Goal: Information Seeking & Learning: Learn about a topic

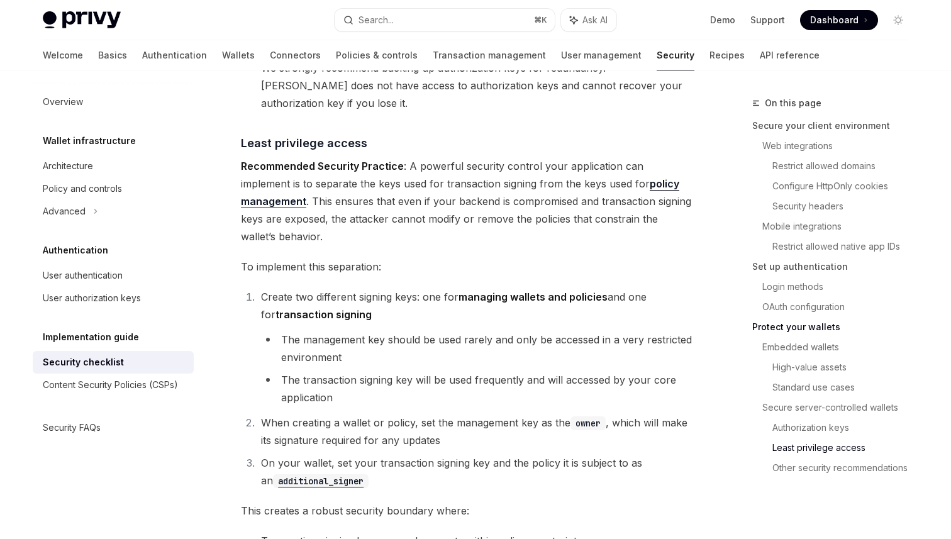
scroll to position [2384, 0]
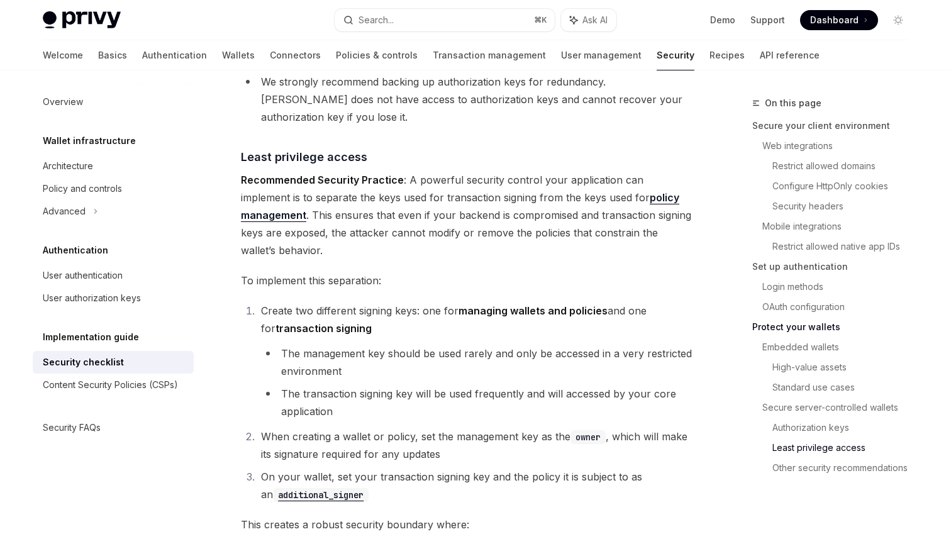
click at [598, 171] on span "Recommended Security Practice : A powerful security control your application ca…" at bounding box center [467, 215] width 453 height 88
click at [493, 171] on span "Recommended Security Practice : A powerful security control your application ca…" at bounding box center [467, 215] width 453 height 88
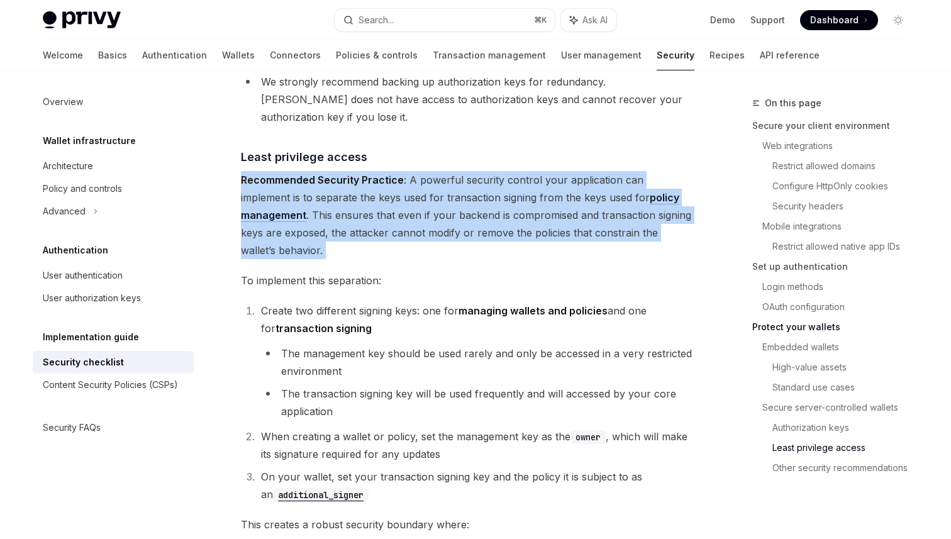
click at [523, 171] on span "Recommended Security Practice : A powerful security control your application ca…" at bounding box center [467, 215] width 453 height 88
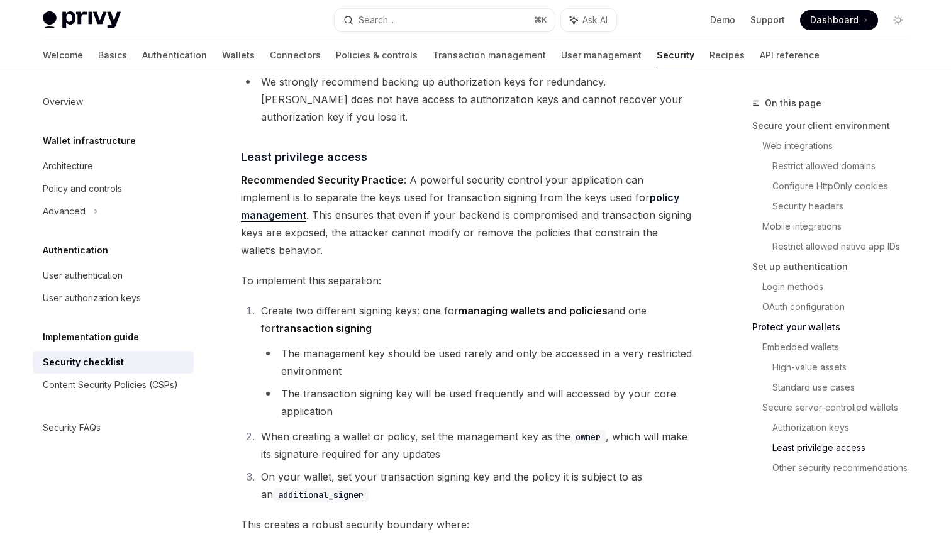
click at [585, 430] on code "owner" at bounding box center [587, 437] width 35 height 14
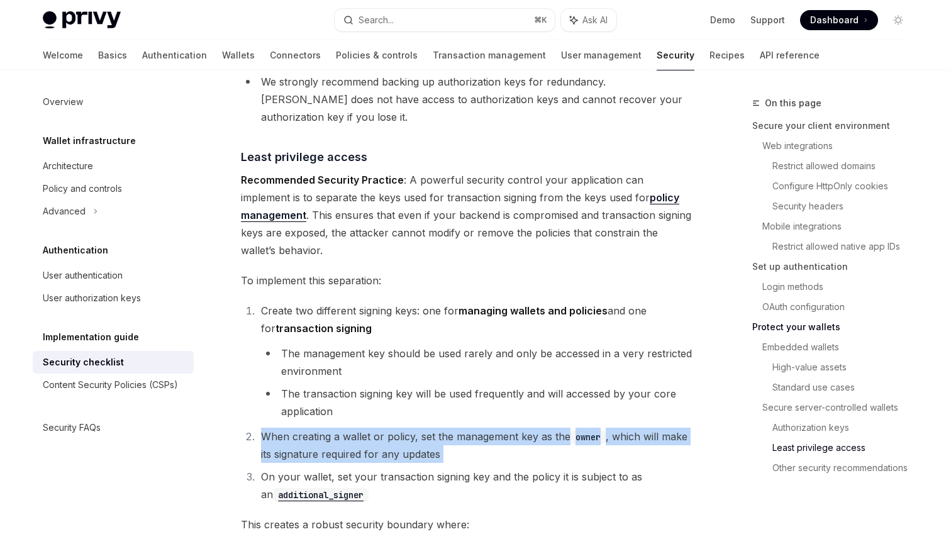
click at [585, 430] on code "owner" at bounding box center [587, 437] width 35 height 14
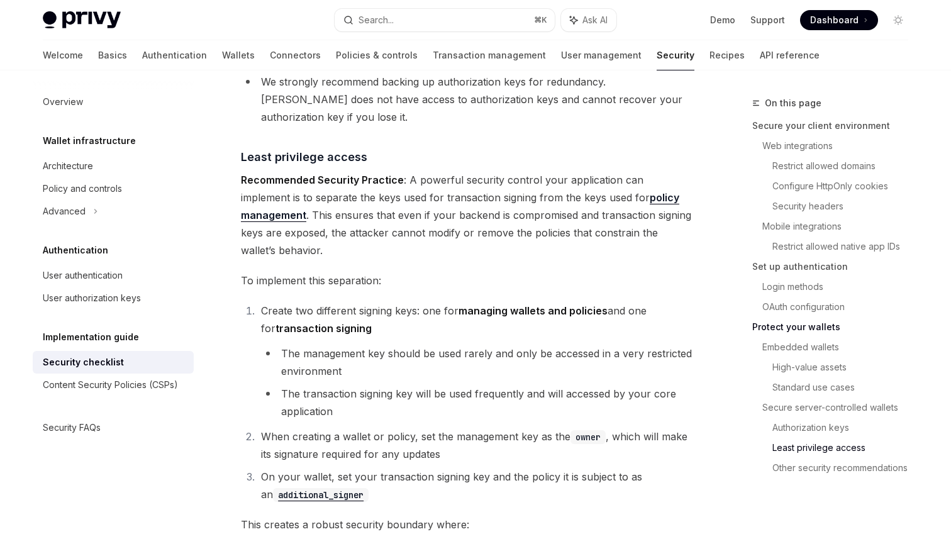
click at [585, 430] on code "owner" at bounding box center [587, 437] width 35 height 14
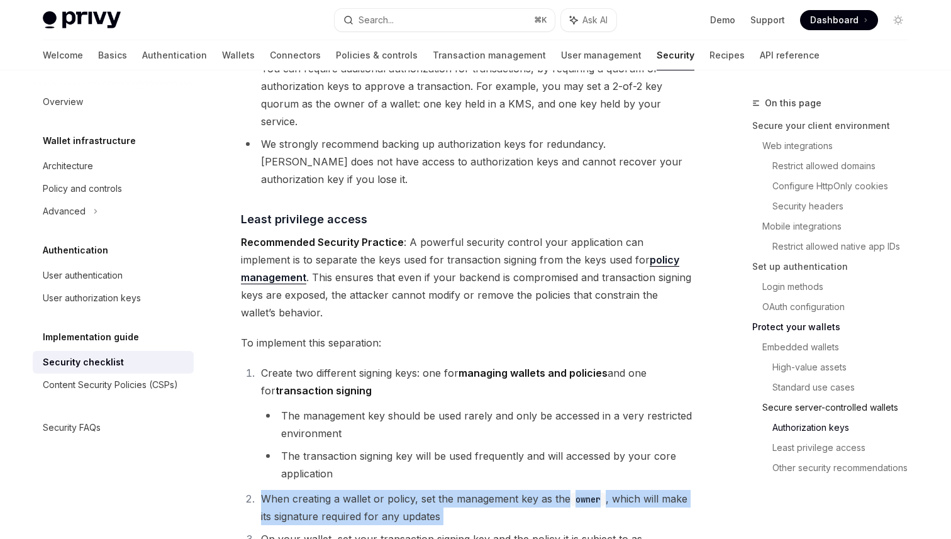
scroll to position [2235, 0]
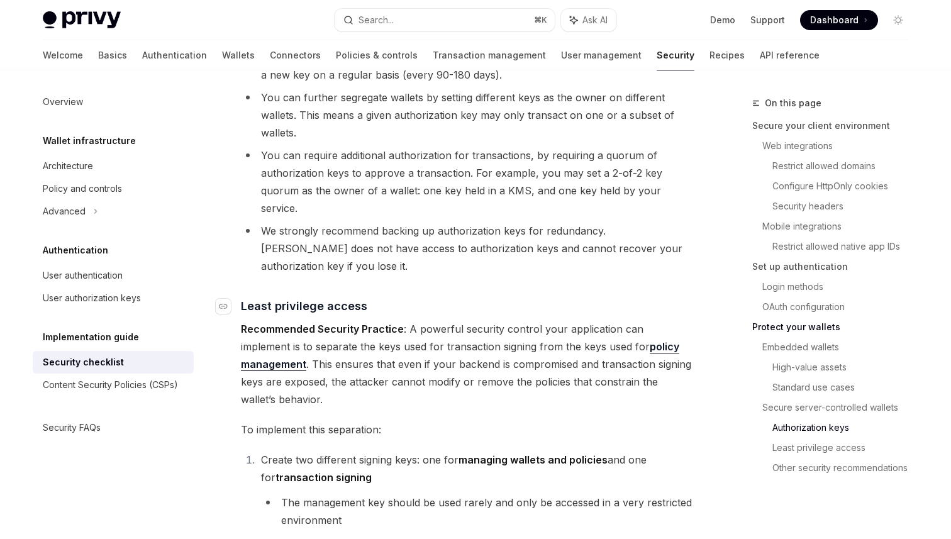
click at [285, 297] on span "Least privilege access" at bounding box center [304, 305] width 126 height 17
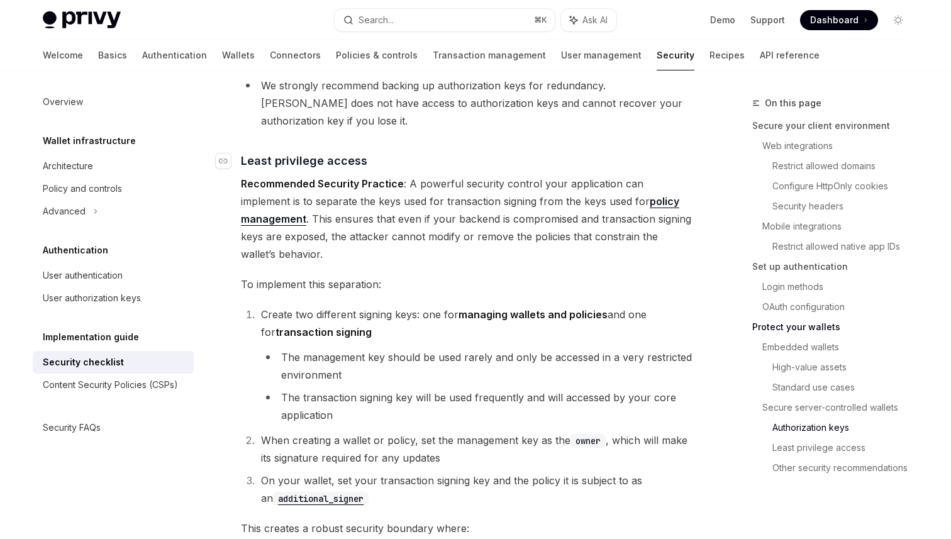
scroll to position [2384, 0]
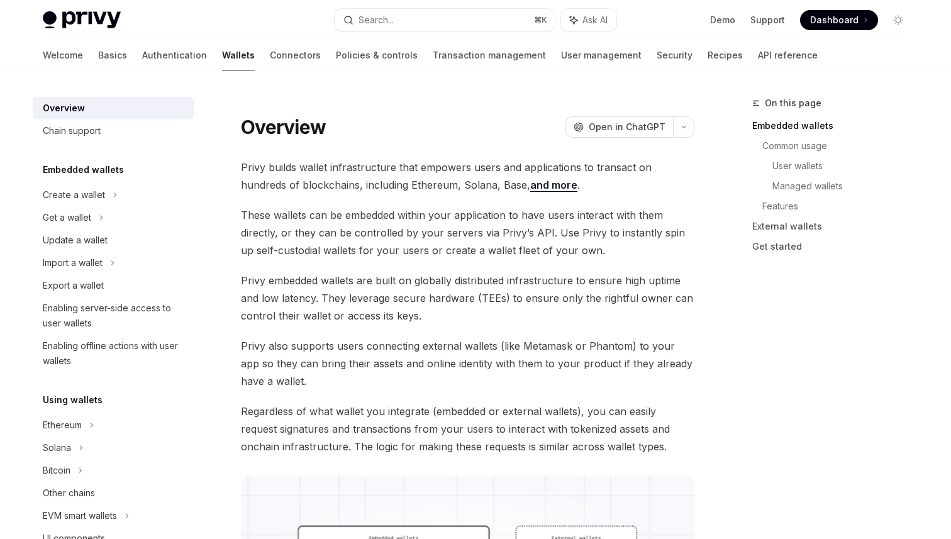
click at [573, 247] on span "These wallets can be embedded within your application to have users interact wi…" at bounding box center [467, 232] width 453 height 53
click at [577, 253] on span "These wallets can be embedded within your application to have users interact wi…" at bounding box center [467, 232] width 453 height 53
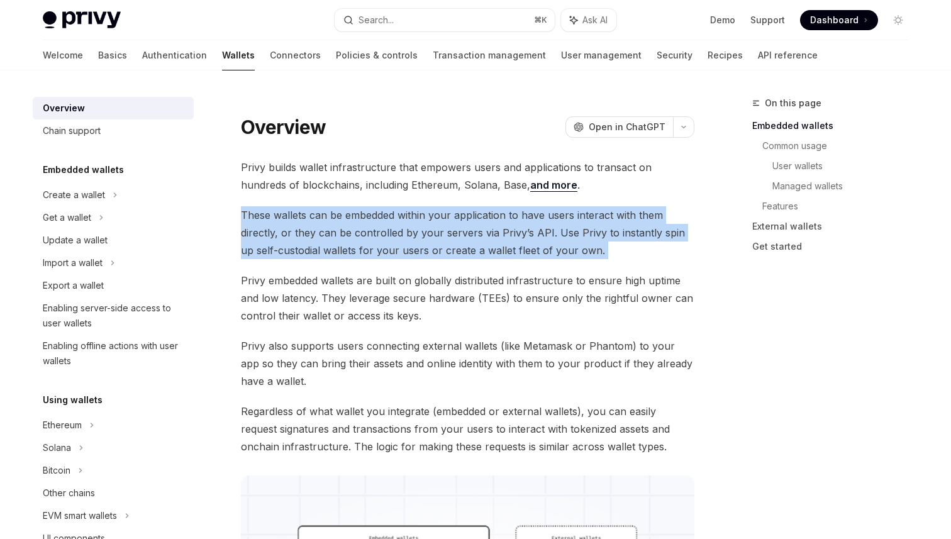
click at [682, 285] on span "Privy embedded wallets are built on globally distributed infrastructure to ensu…" at bounding box center [467, 298] width 453 height 53
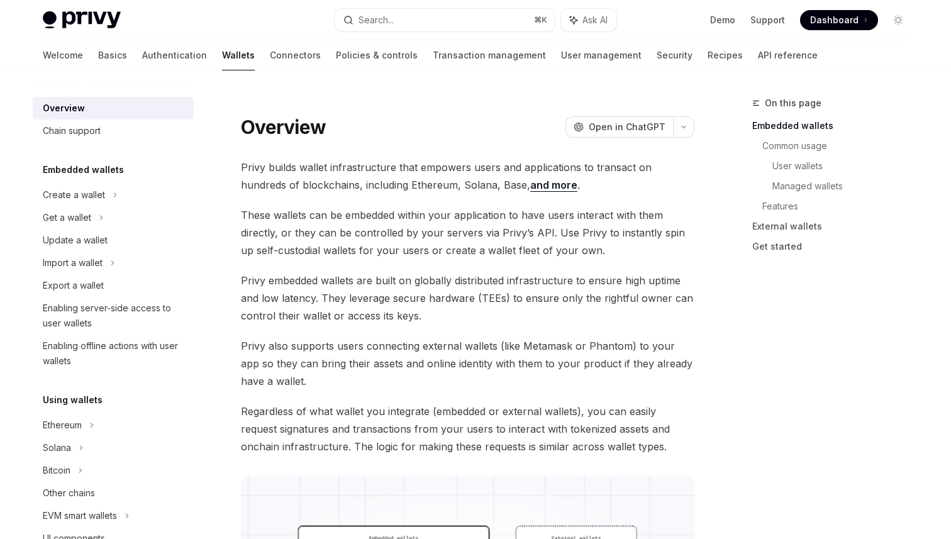
click at [682, 285] on span "Privy embedded wallets are built on globally distributed infrastructure to ensu…" at bounding box center [467, 298] width 453 height 53
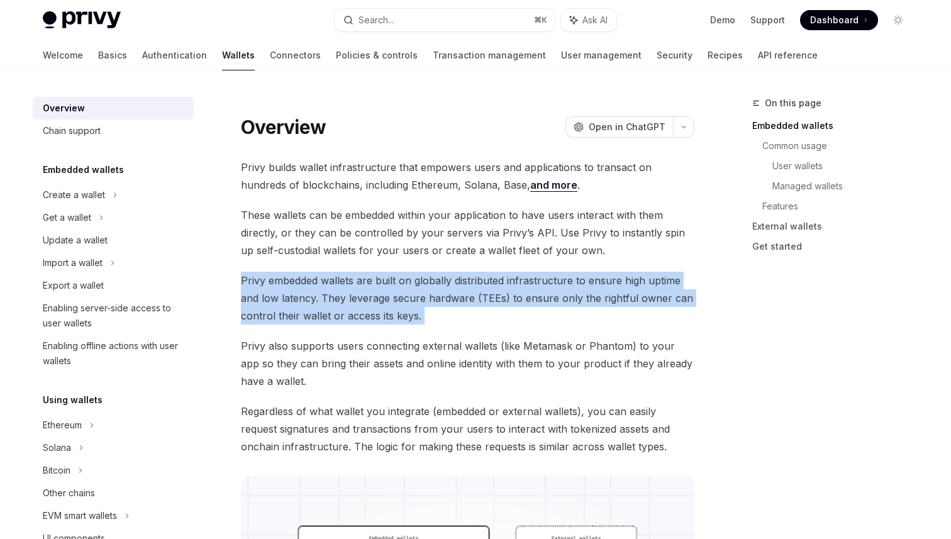
click at [682, 285] on span "Privy embedded wallets are built on globally distributed infrastructure to ensu…" at bounding box center [467, 298] width 453 height 53
click at [688, 315] on span "Privy embedded wallets are built on globally distributed infrastructure to ensu…" at bounding box center [467, 298] width 453 height 53
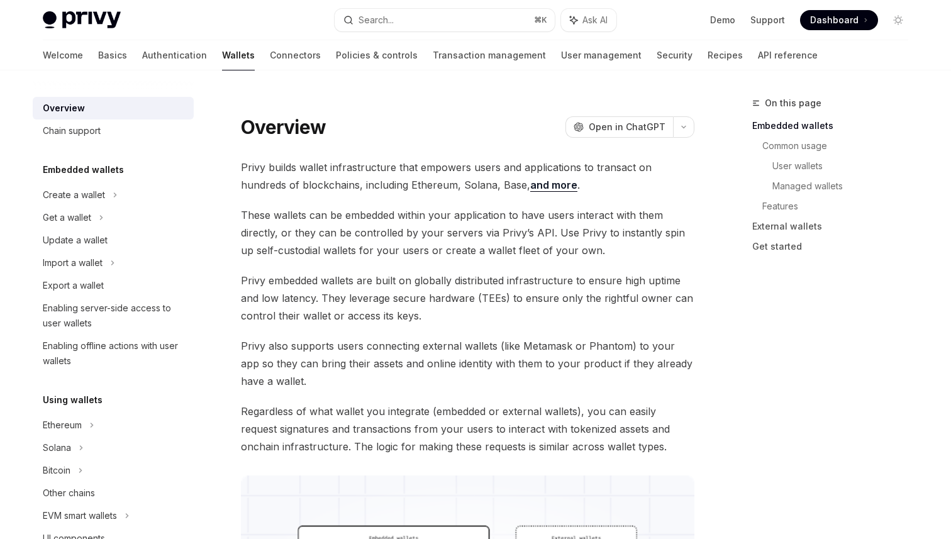
click at [688, 315] on span "Privy embedded wallets are built on globally distributed infrastructure to ensu…" at bounding box center [467, 298] width 453 height 53
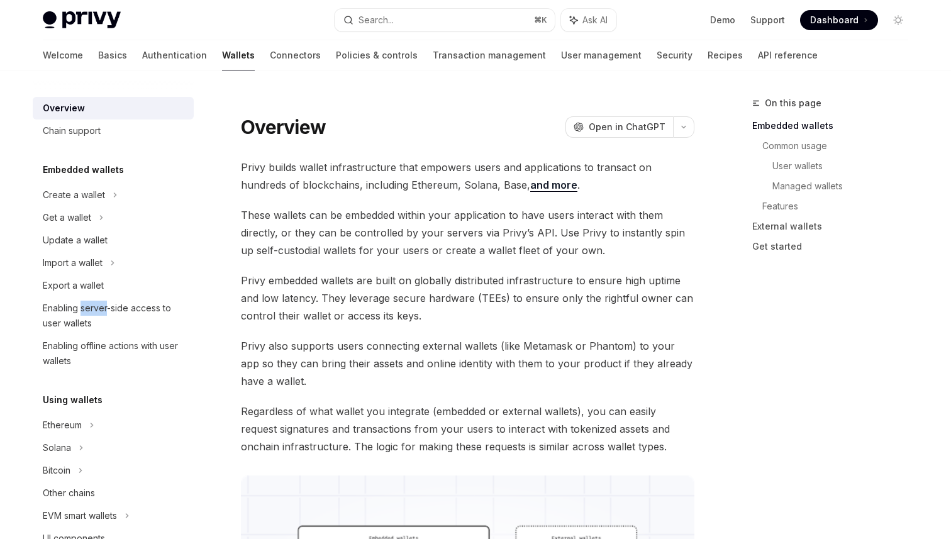
click at [583, 170] on span "Privy builds wallet infrastructure that empowers users and applications to tran…" at bounding box center [467, 175] width 453 height 35
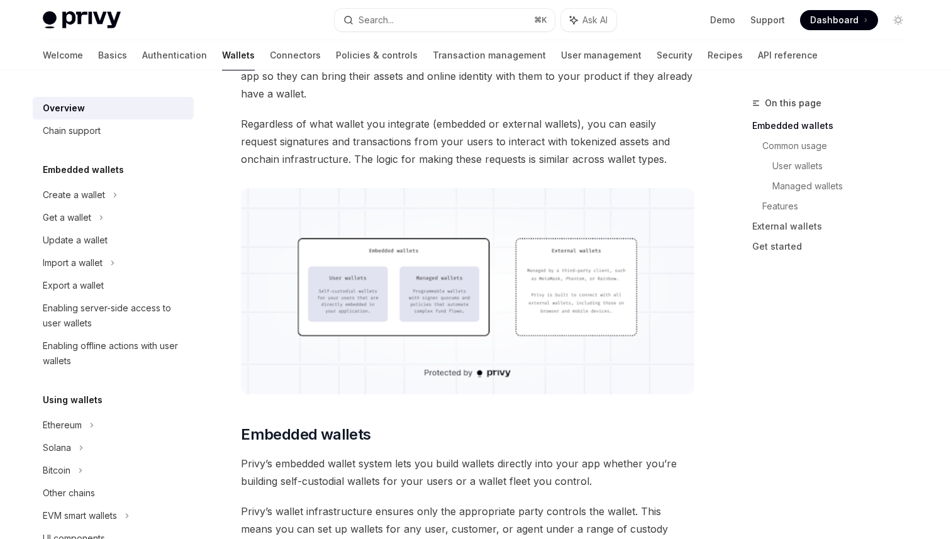
scroll to position [284, 0]
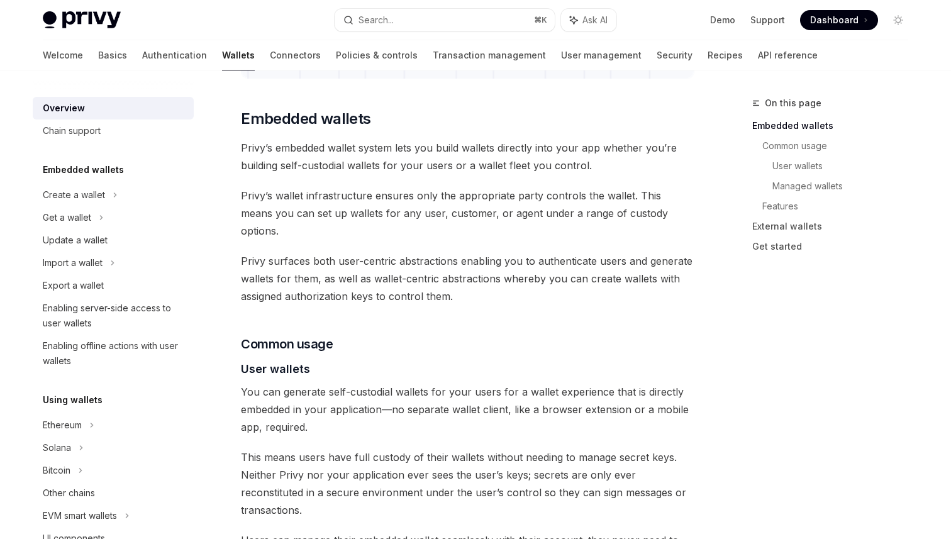
scroll to position [605, 0]
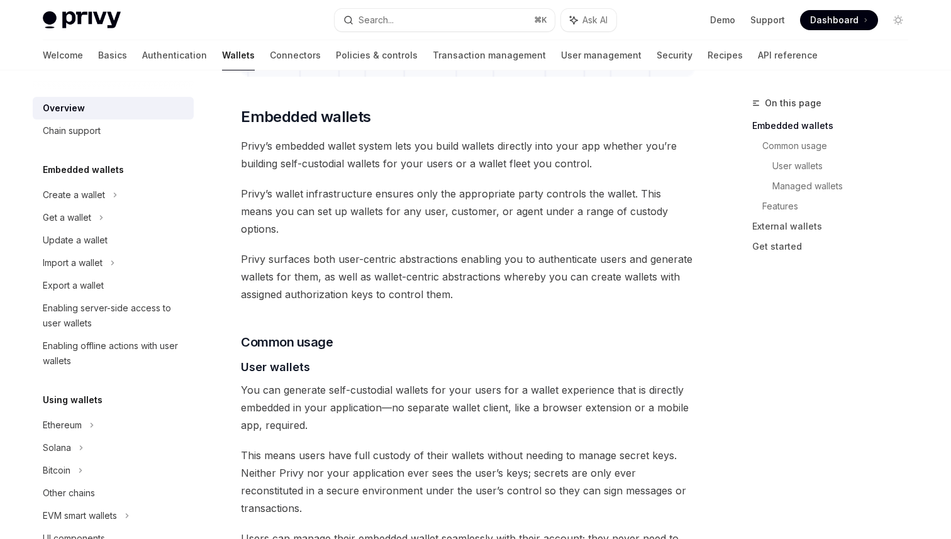
click at [494, 204] on span "Privy’s wallet infrastructure ensures only the appropriate party controls the w…" at bounding box center [467, 211] width 453 height 53
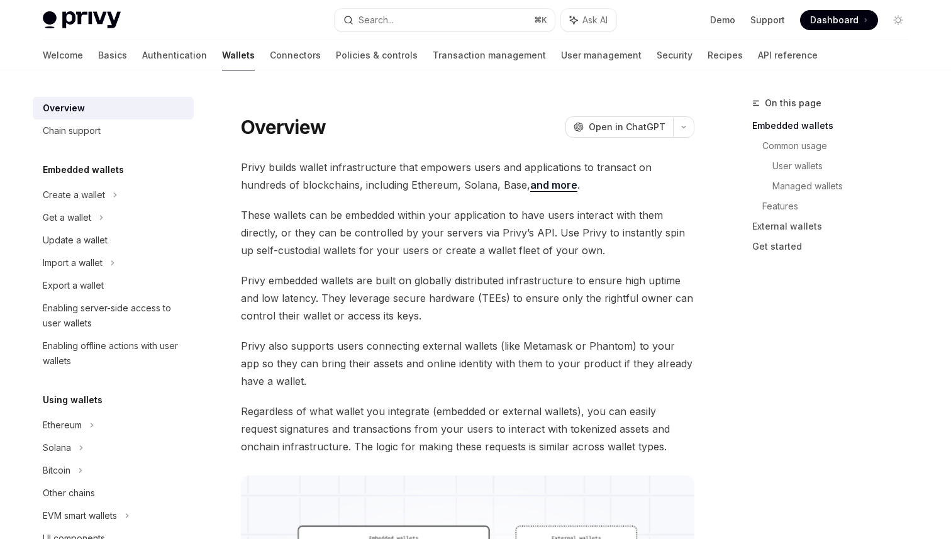
click at [573, 281] on span "Privy embedded wallets are built on globally distributed infrastructure to ensu…" at bounding box center [467, 298] width 453 height 53
click at [381, 302] on span "Privy embedded wallets are built on globally distributed infrastructure to ensu…" at bounding box center [467, 298] width 453 height 53
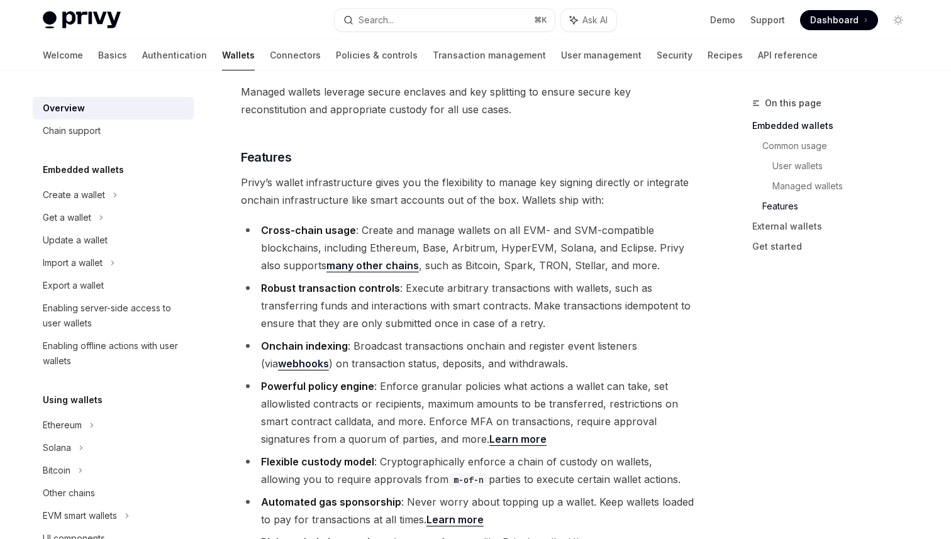
scroll to position [1346, 0]
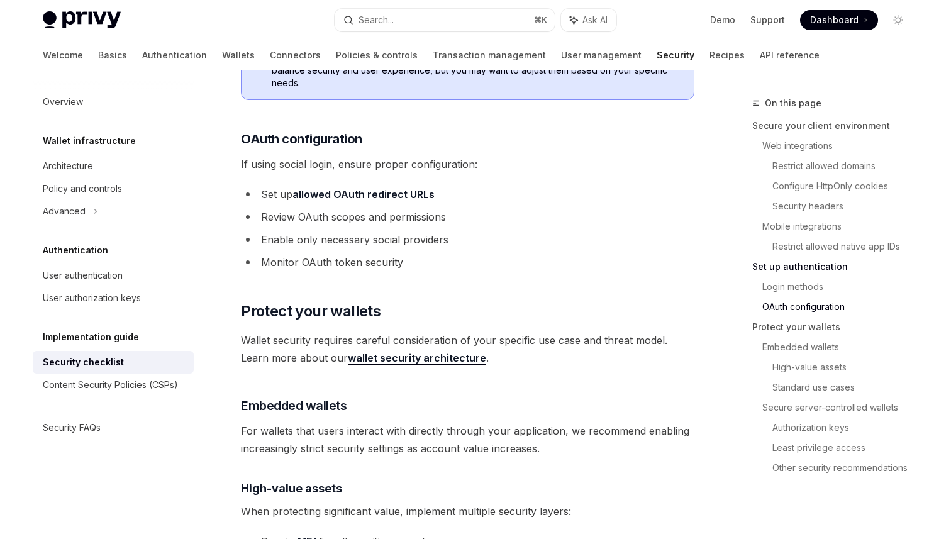
scroll to position [1379, 0]
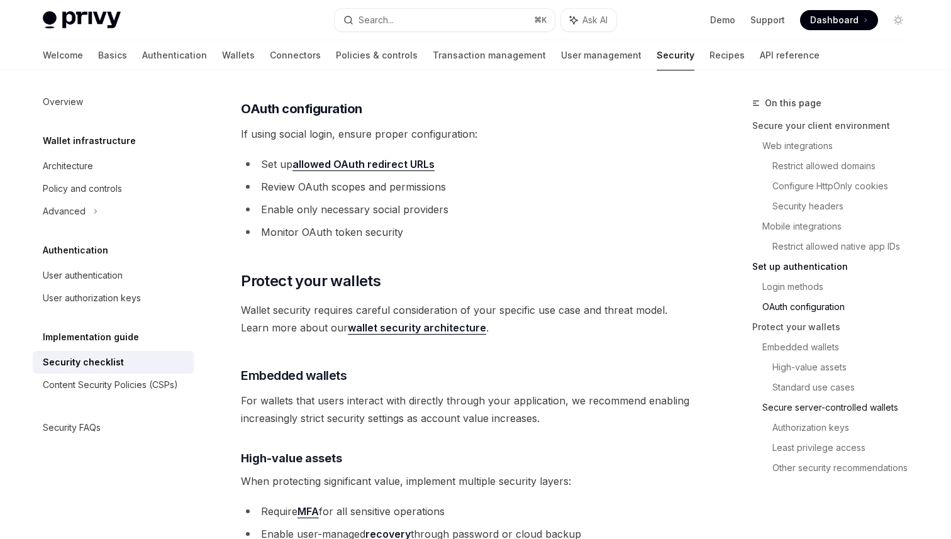
click at [883, 407] on link "Secure server-controlled wallets" at bounding box center [840, 407] width 156 height 20
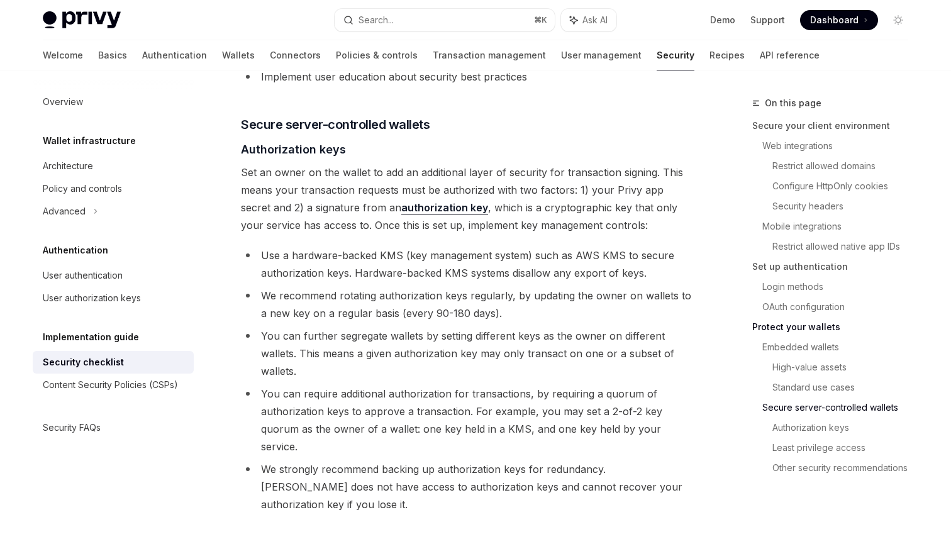
scroll to position [2000, 0]
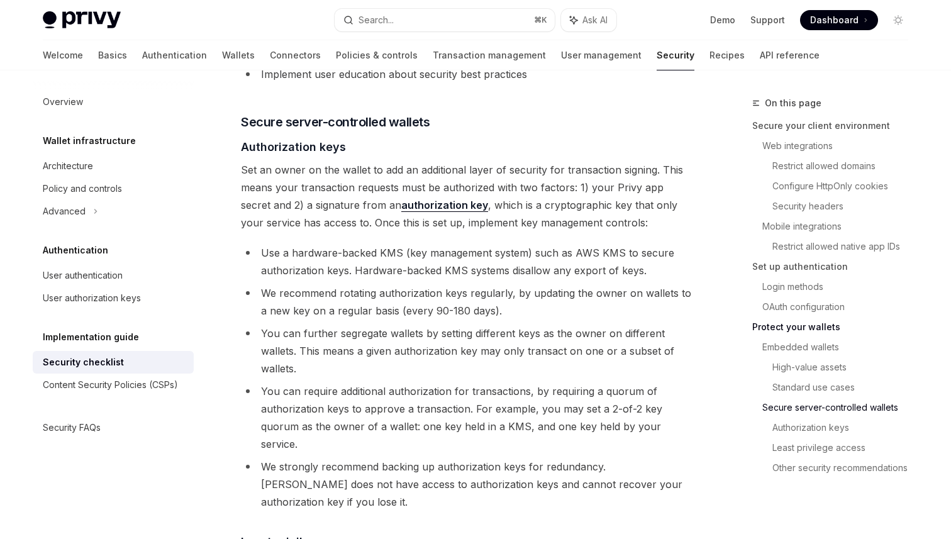
click at [395, 161] on span "Set an owner on the wallet to add an additional layer of security for transacti…" at bounding box center [467, 196] width 453 height 70
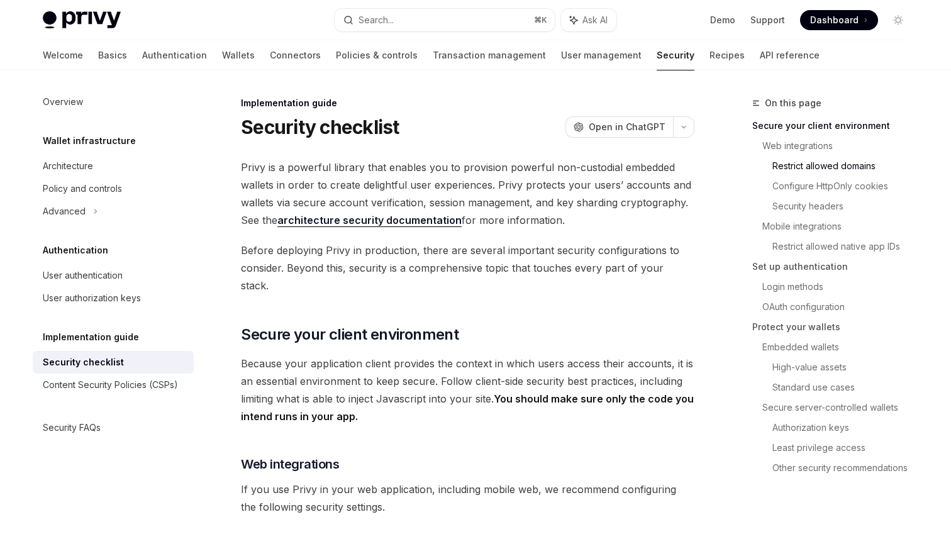
scroll to position [608, 0]
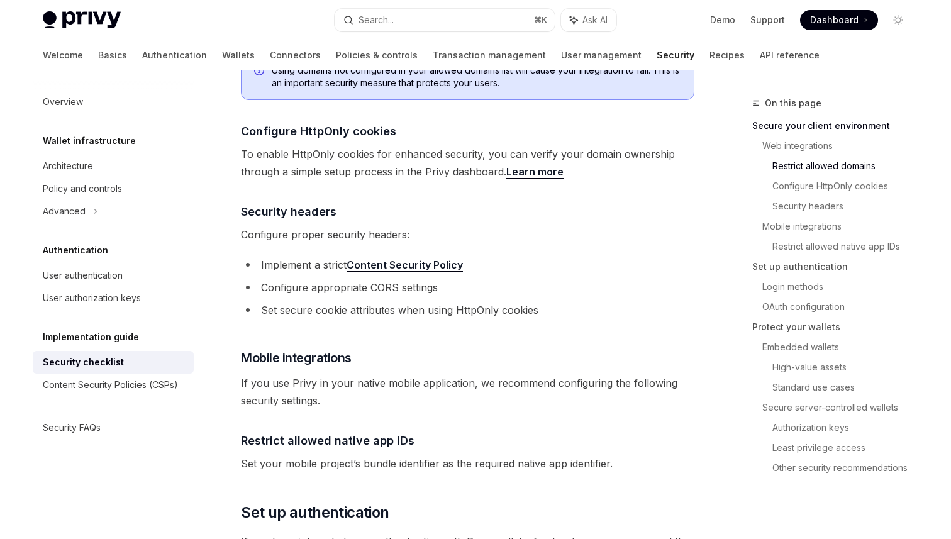
click at [585, 256] on li "Implement a strict Content Security Policy" at bounding box center [467, 265] width 453 height 18
click at [519, 256] on li "Implement a strict Content Security Policy" at bounding box center [467, 265] width 453 height 18
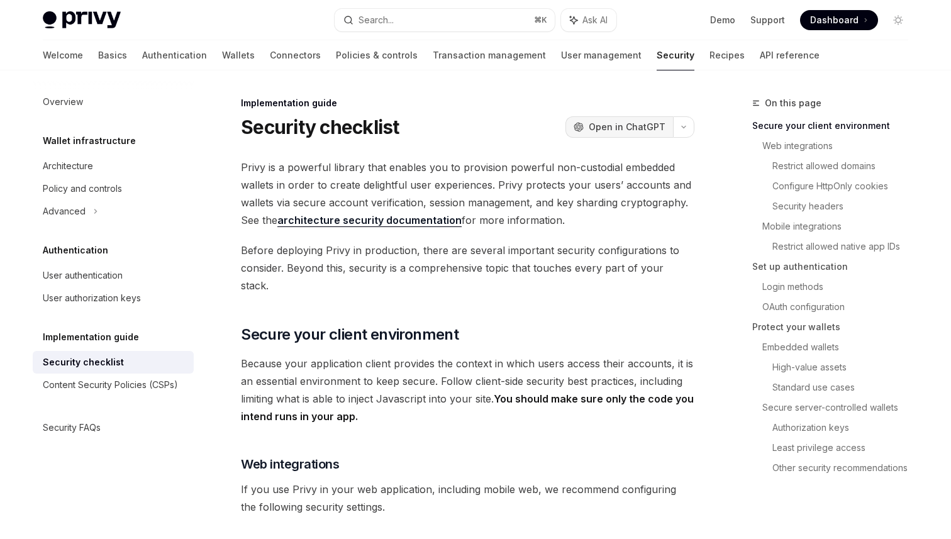
click at [638, 121] on span "Open in ChatGPT" at bounding box center [627, 127] width 77 height 13
click at [406, 324] on span "Secure your client environment" at bounding box center [350, 334] width 218 height 20
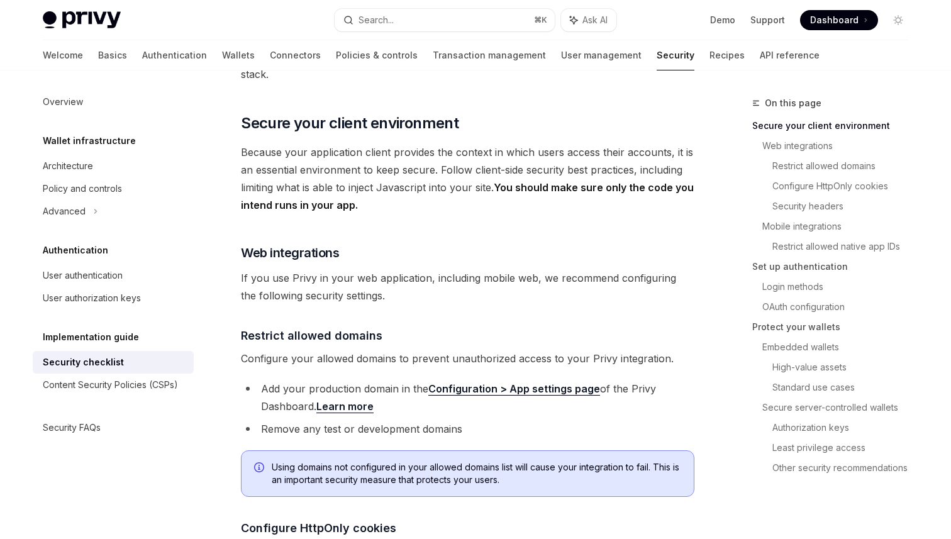
scroll to position [608, 0]
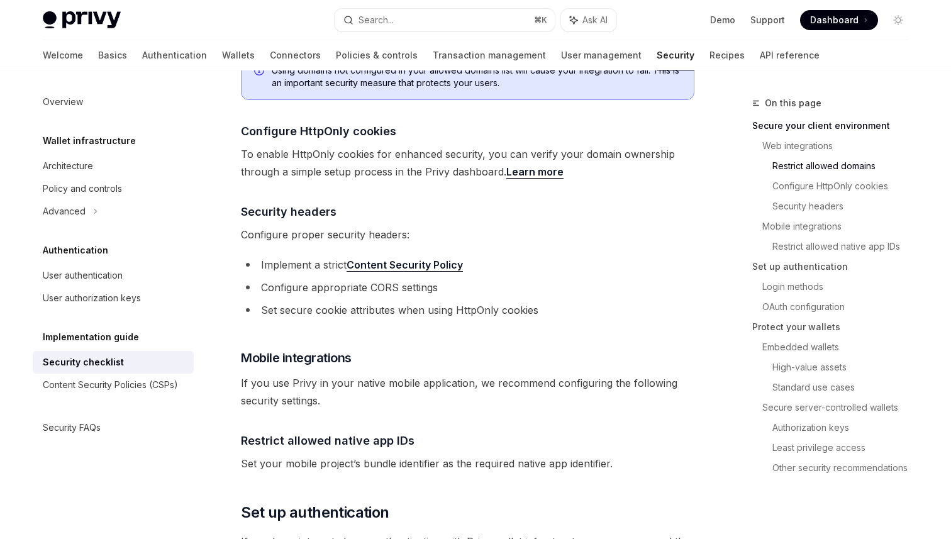
click at [363, 260] on ul "Implement a strict Content Security Policy Configure appropriate CORS settings …" at bounding box center [467, 287] width 453 height 63
copy ul "Configure appropriate CORS settings"
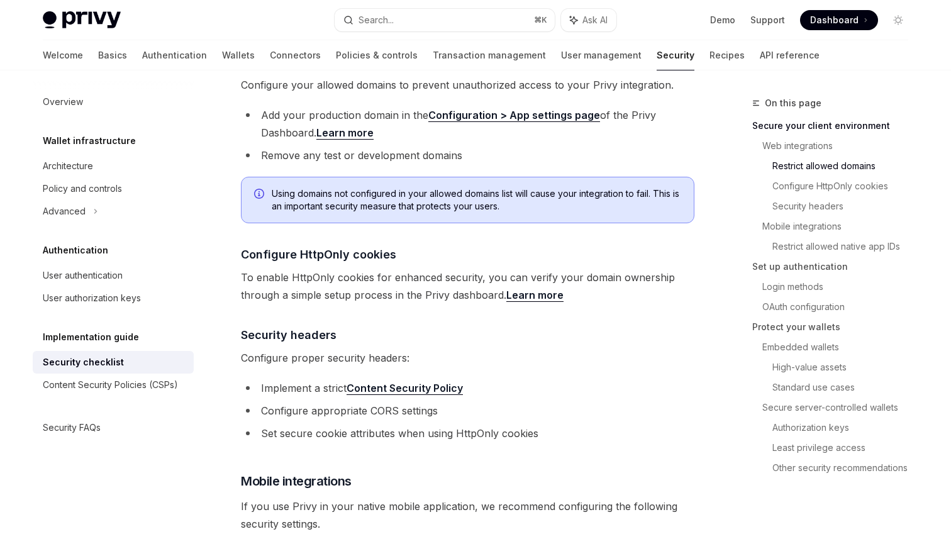
scroll to position [443, 0]
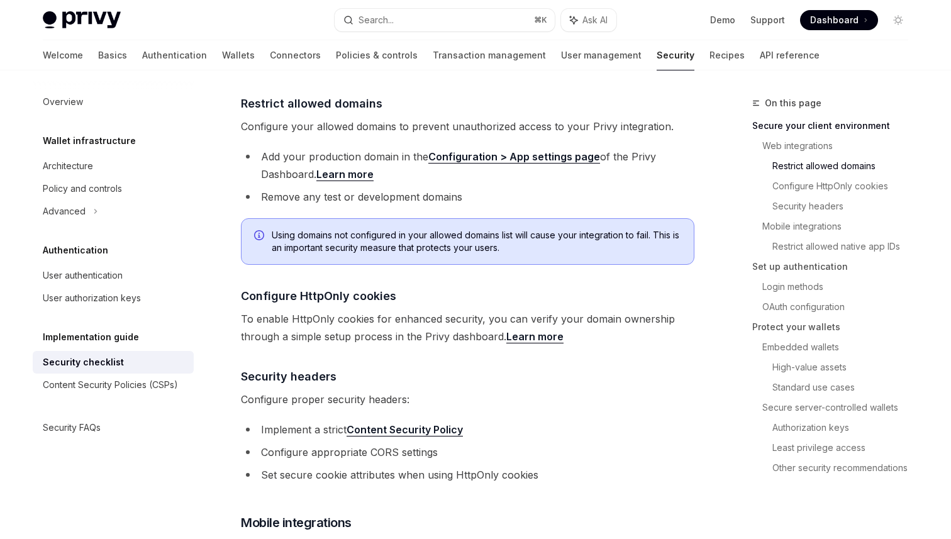
click at [661, 310] on span "To enable HttpOnly cookies for enhanced security, you can verify your domain ow…" at bounding box center [467, 327] width 453 height 35
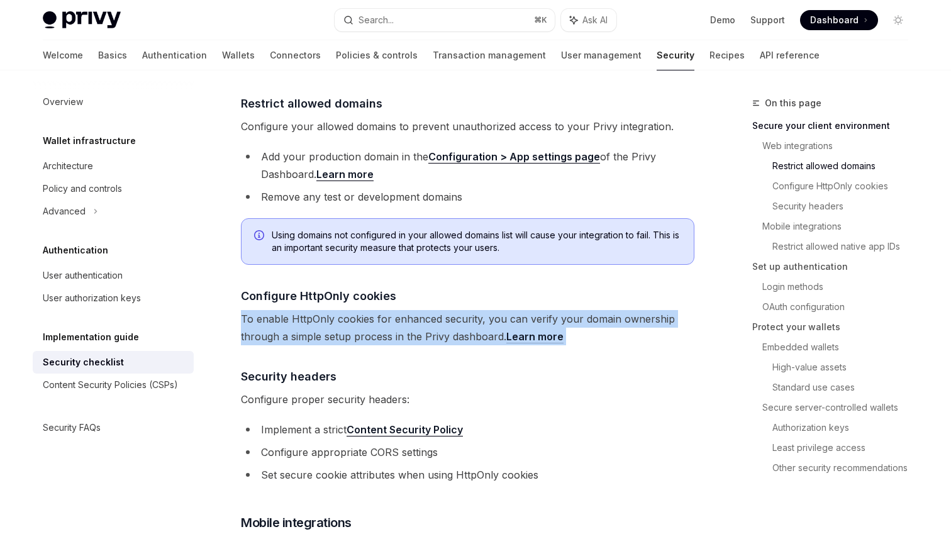
click at [661, 310] on span "To enable HttpOnly cookies for enhanced security, you can verify your domain ow…" at bounding box center [467, 327] width 453 height 35
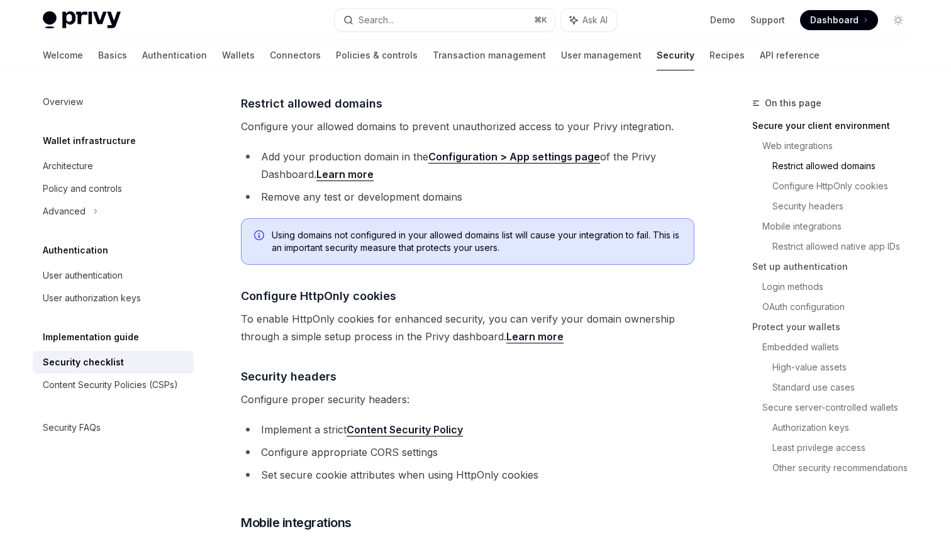
click at [661, 310] on span "To enable HttpOnly cookies for enhanced security, you can verify your domain ow…" at bounding box center [467, 327] width 453 height 35
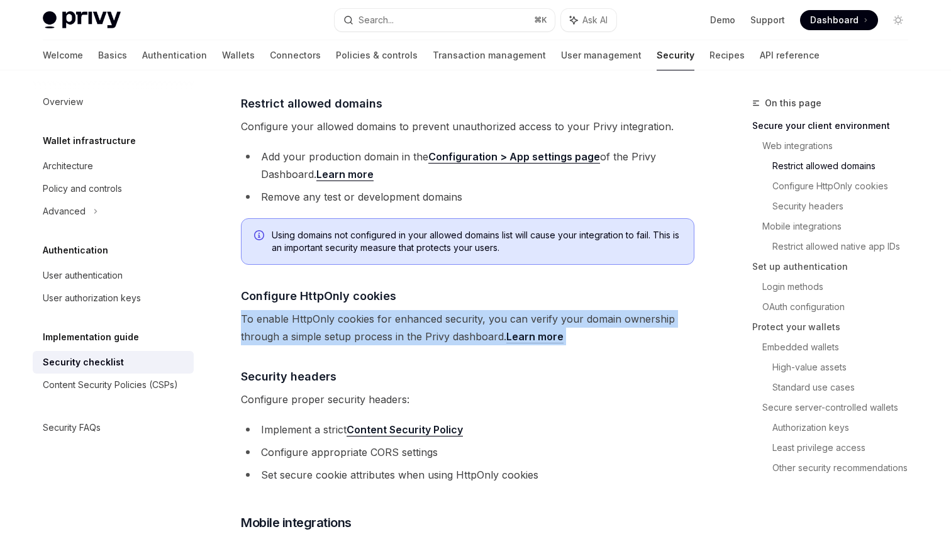
click at [661, 310] on span "To enable HttpOnly cookies for enhanced security, you can verify your domain ow…" at bounding box center [467, 327] width 453 height 35
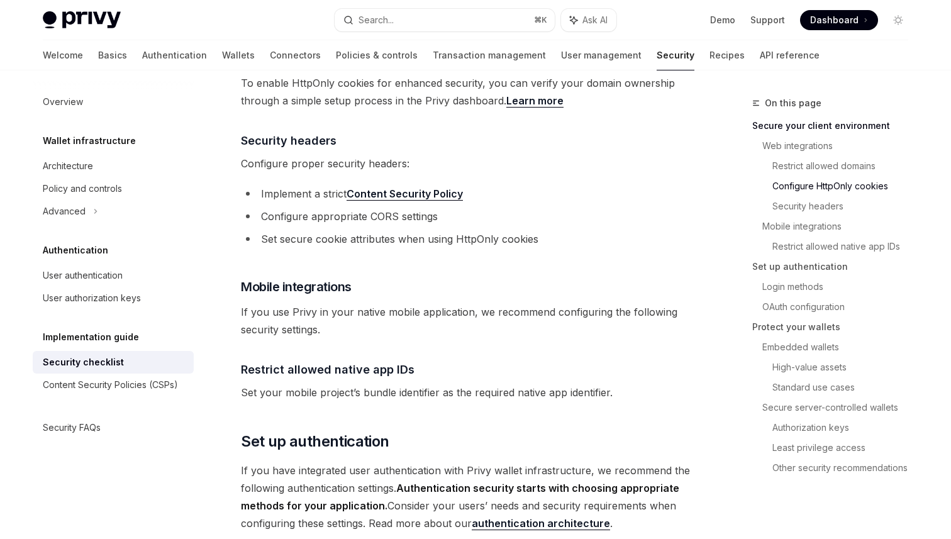
scroll to position [675, 0]
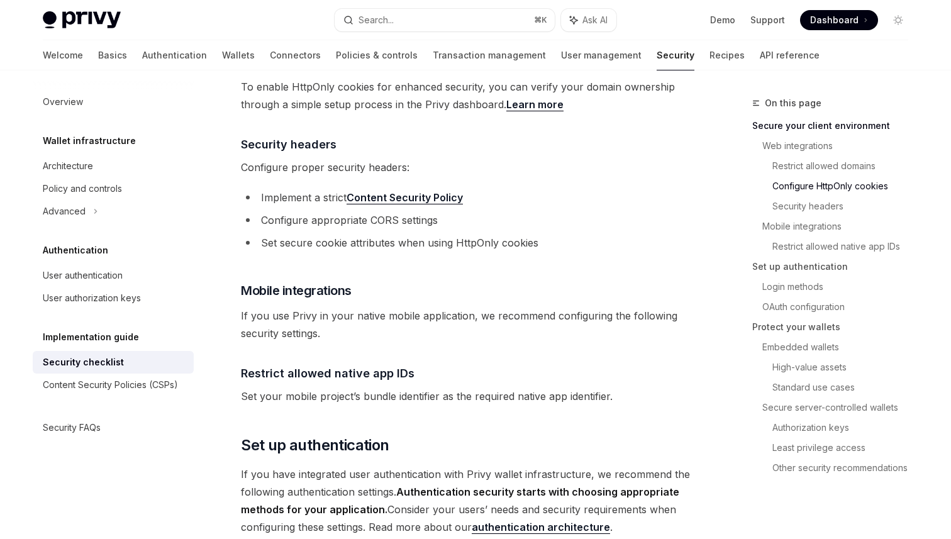
click at [572, 234] on li "Set secure cookie attributes when using HttpOnly cookies" at bounding box center [467, 243] width 453 height 18
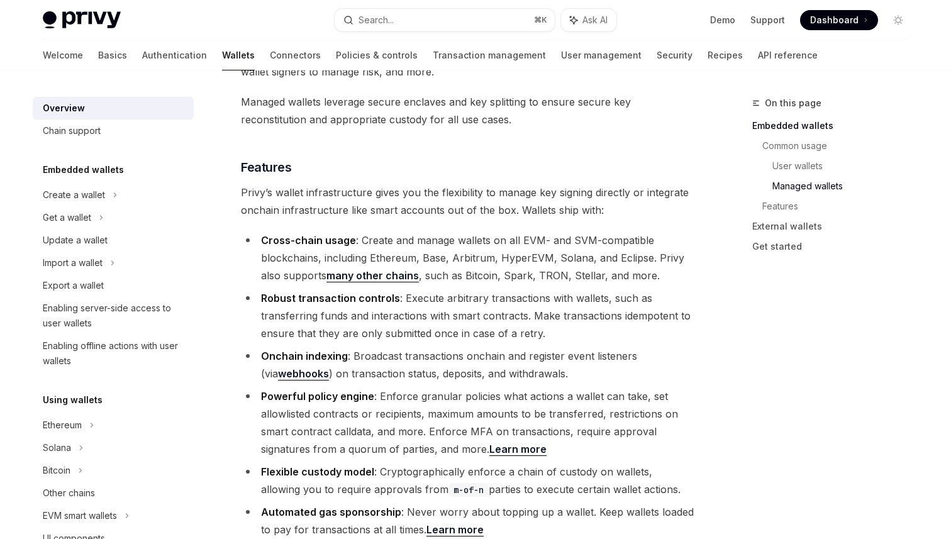
scroll to position [1344, 0]
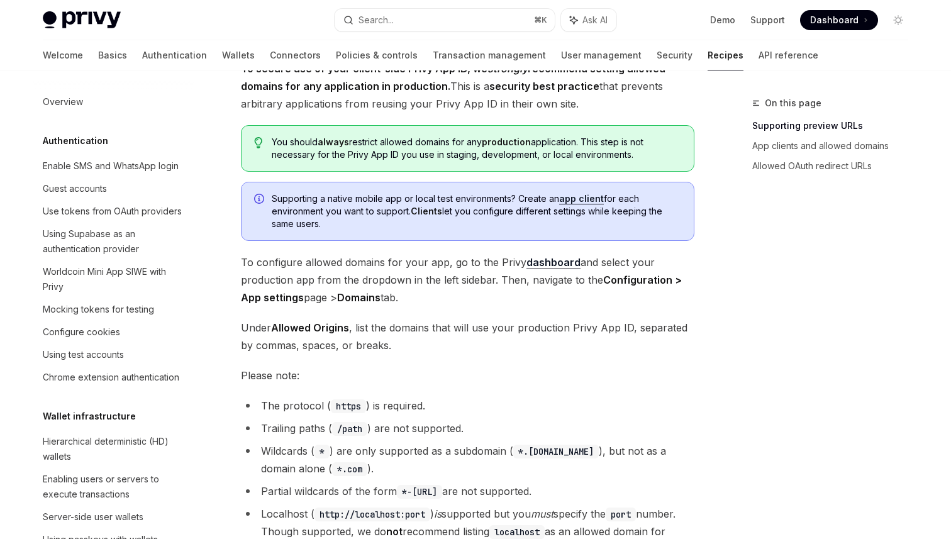
scroll to position [81, 0]
